Goal: Check status: Check status

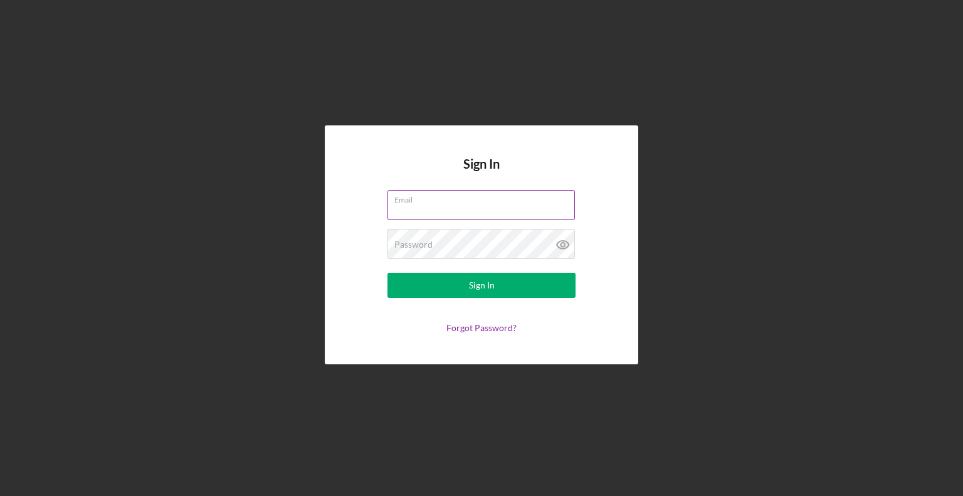
click at [402, 208] on input "Email" at bounding box center [481, 205] width 187 height 30
type input "[EMAIL_ADDRESS][DOMAIN_NAME]"
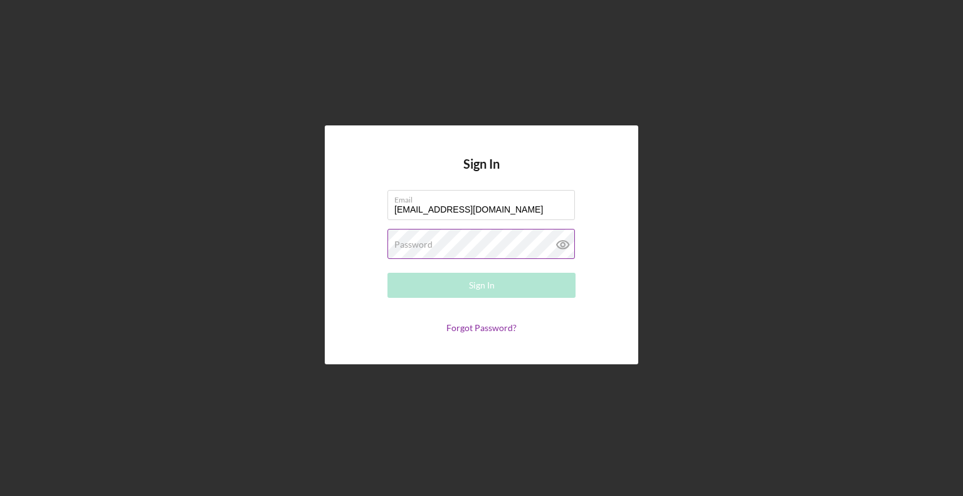
click at [411, 248] on label "Password" at bounding box center [413, 245] width 38 height 10
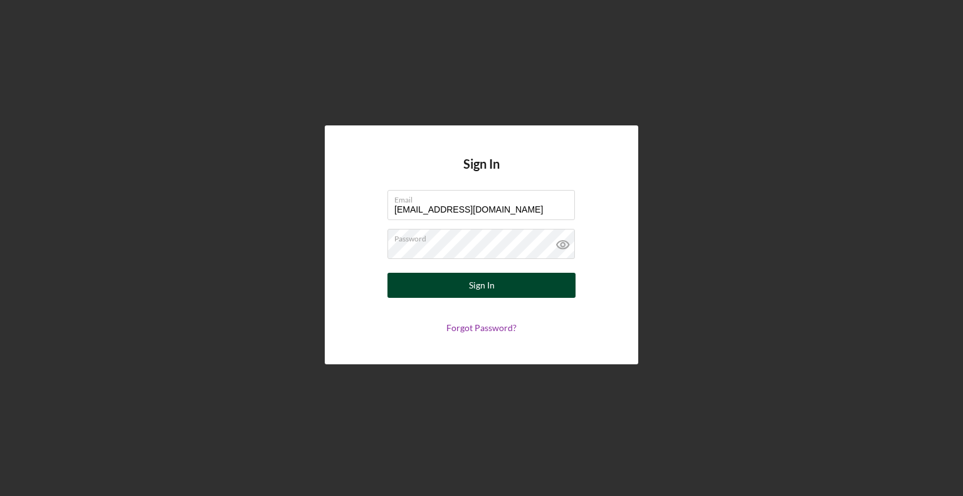
click at [421, 284] on button "Sign In" at bounding box center [482, 285] width 188 height 25
click at [425, 285] on button "Sign In" at bounding box center [482, 285] width 188 height 25
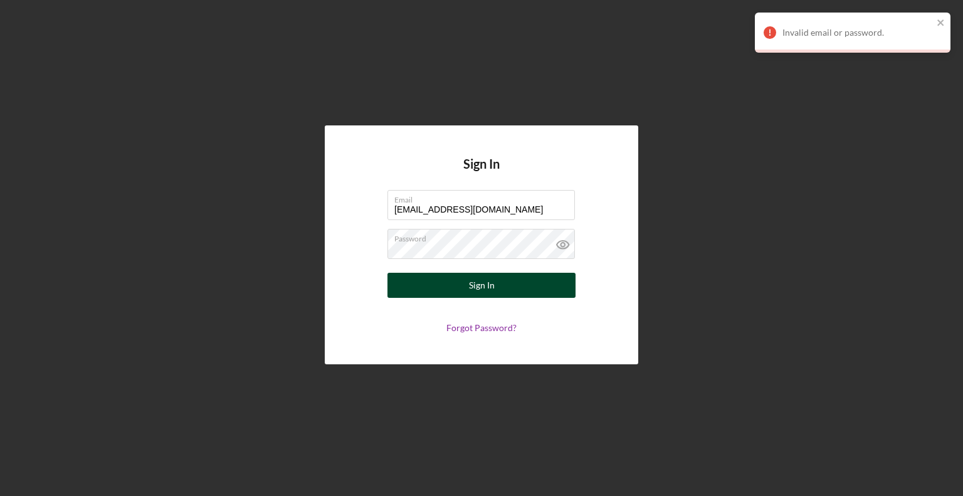
click at [438, 282] on button "Sign In" at bounding box center [482, 285] width 188 height 25
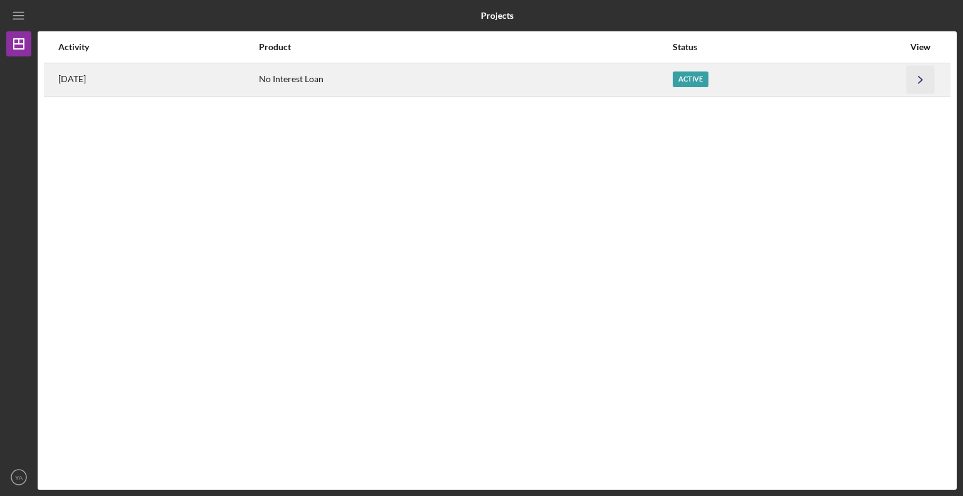
click at [916, 78] on icon "Icon/Navigate" at bounding box center [921, 79] width 28 height 28
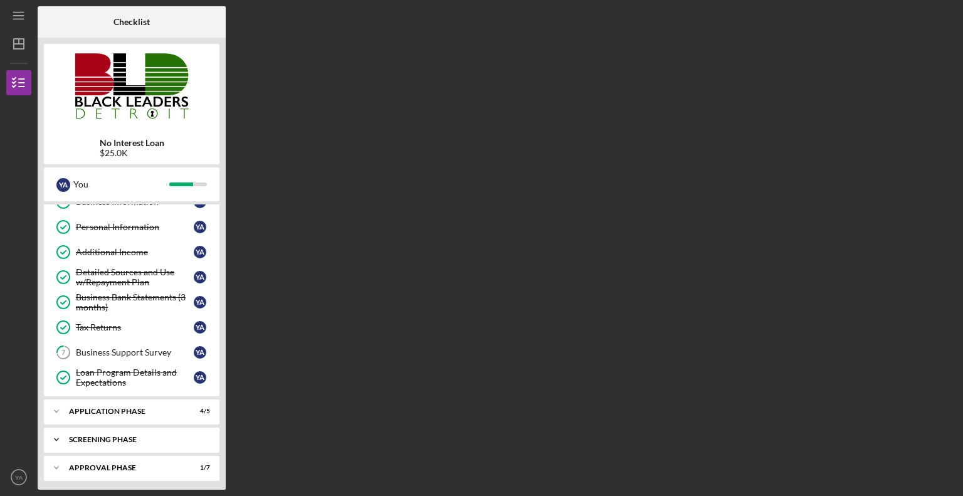
scroll to position [67, 0]
click at [151, 463] on div "Approval Phase" at bounding box center [136, 467] width 135 height 8
click at [57, 466] on polyline at bounding box center [57, 467] width 4 height 3
click at [55, 465] on polyline at bounding box center [57, 466] width 4 height 3
click at [56, 435] on icon "Icon/Expander" at bounding box center [56, 438] width 25 height 25
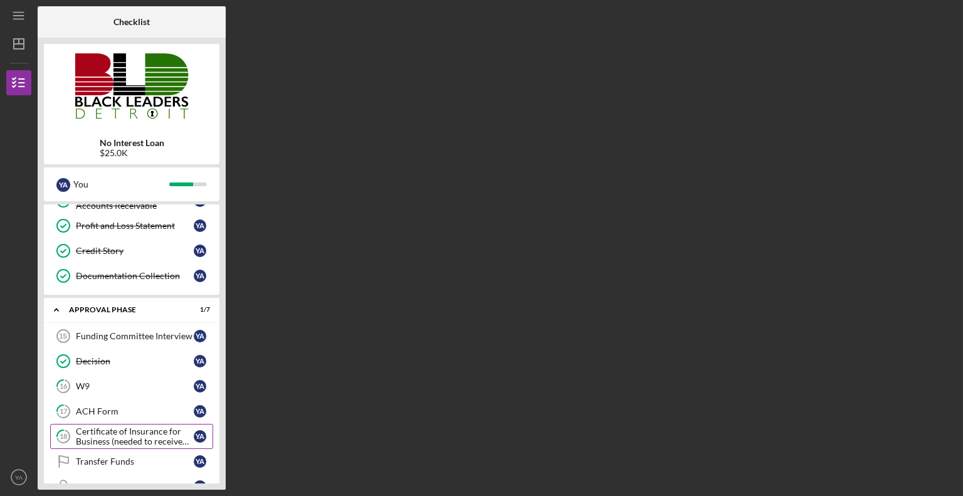
scroll to position [354, 0]
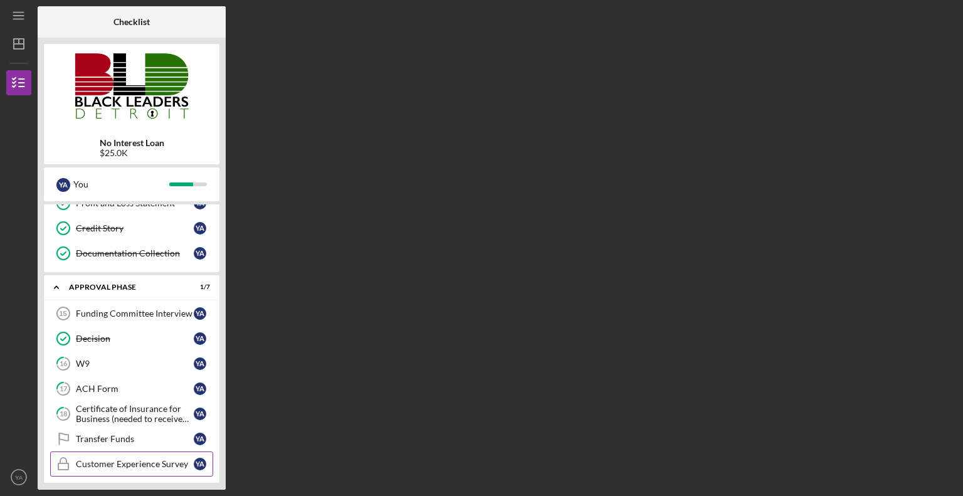
click at [94, 459] on div "Customer Experience Survey" at bounding box center [135, 464] width 118 height 10
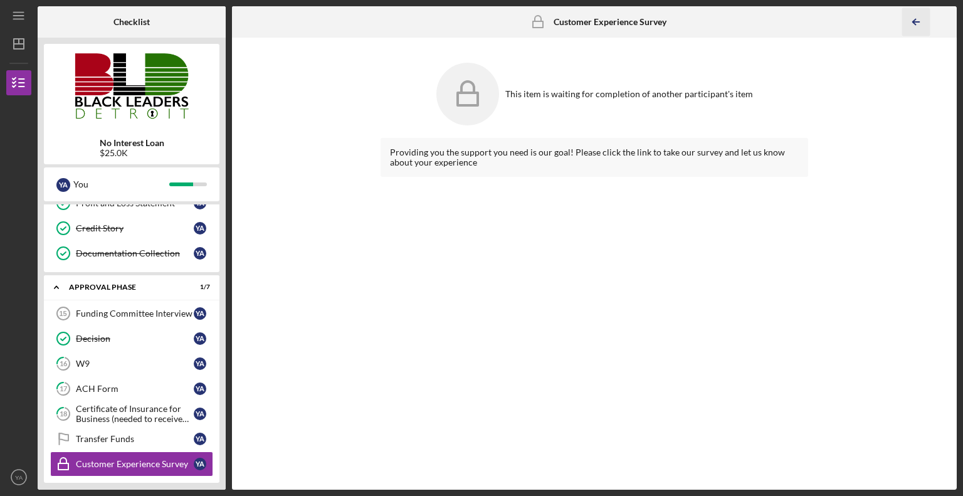
click at [909, 21] on icon "Icon/Table Pagination Arrow" at bounding box center [916, 22] width 28 height 28
